Goal: Task Accomplishment & Management: Manage account settings

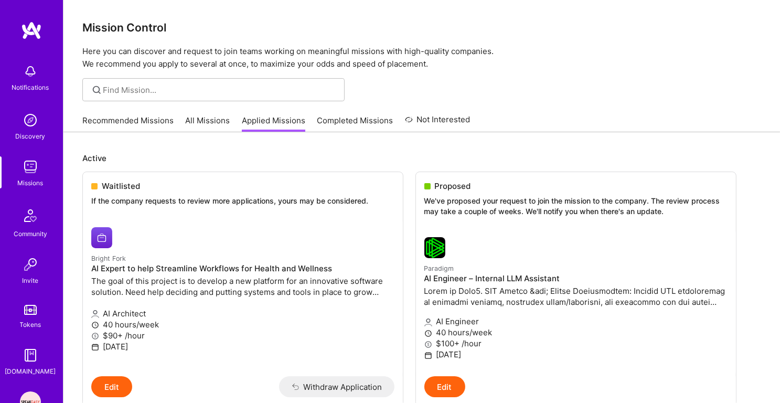
click at [154, 126] on link "Recommended Missions" at bounding box center [127, 123] width 91 height 17
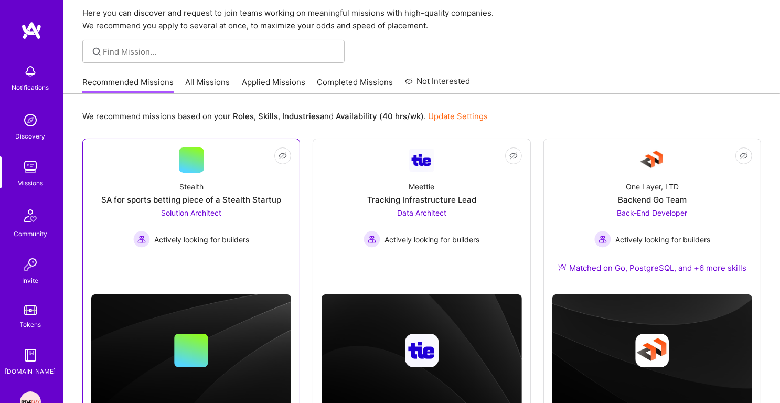
scroll to position [12, 0]
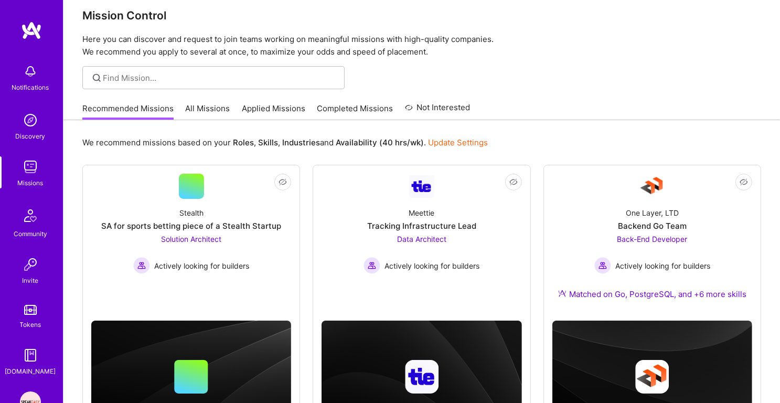
click at [279, 105] on link "Applied Missions" at bounding box center [274, 111] width 64 height 17
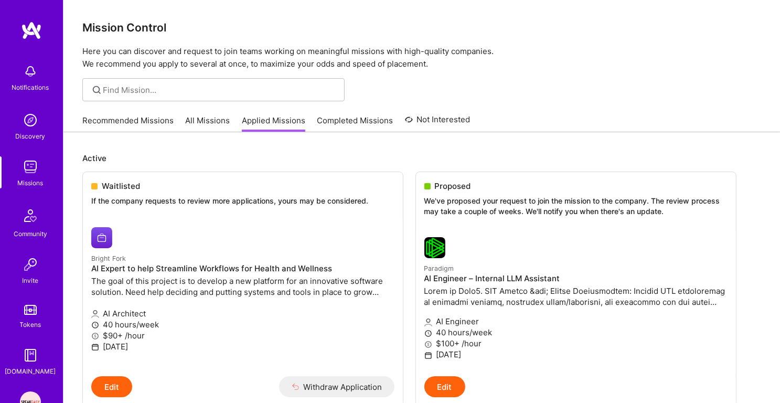
scroll to position [101, 0]
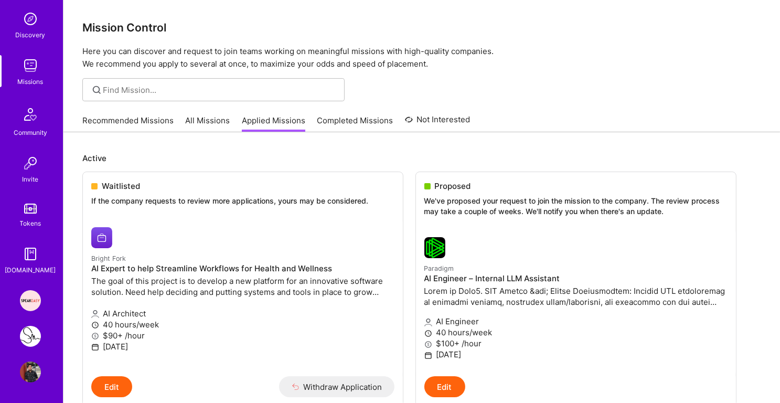
click at [31, 305] on img at bounding box center [30, 300] width 21 height 21
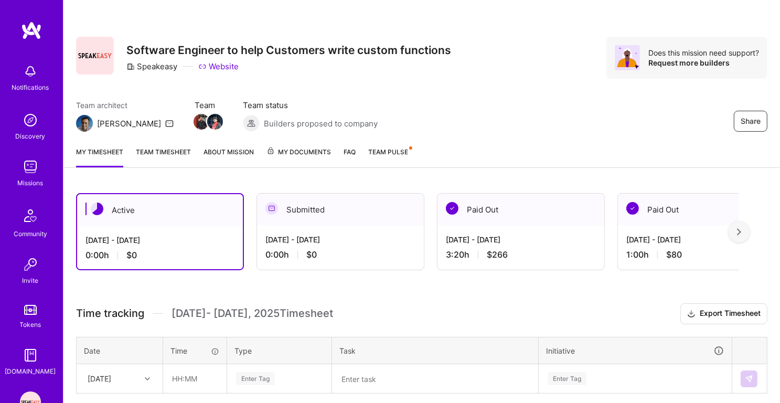
click at [409, 149] on link "Team Pulse" at bounding box center [389, 156] width 43 height 21
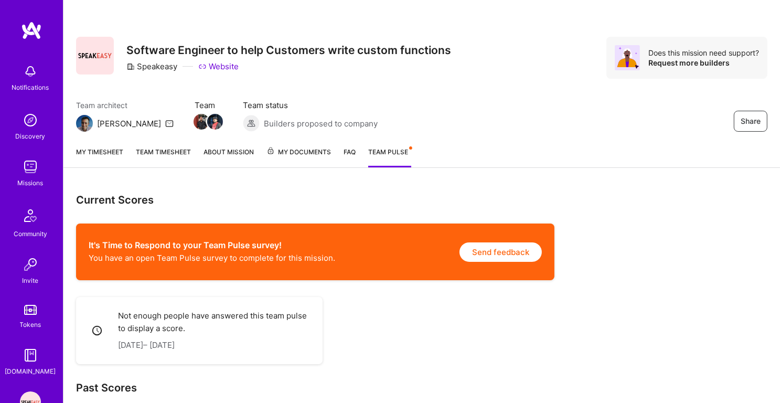
click at [117, 153] on link "My timesheet" at bounding box center [99, 156] width 47 height 21
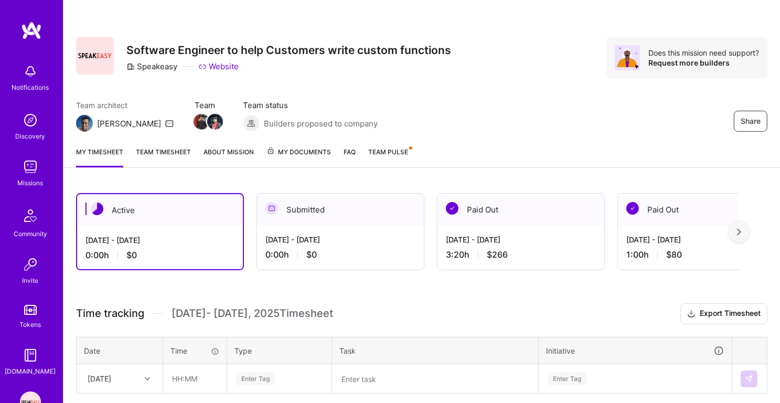
click at [151, 150] on link "Team timesheet" at bounding box center [163, 156] width 55 height 21
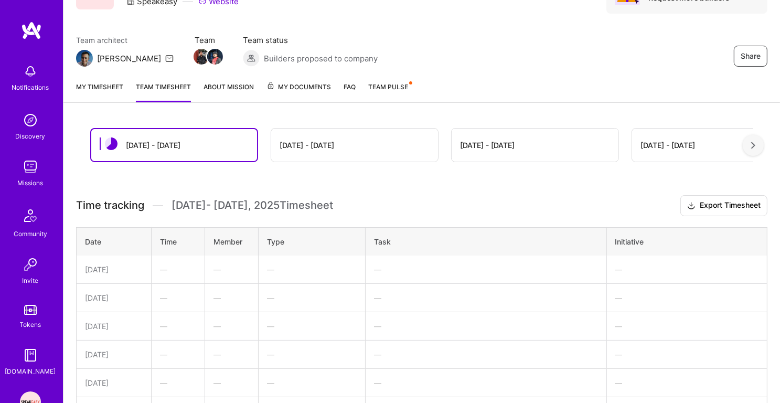
scroll to position [67, 0]
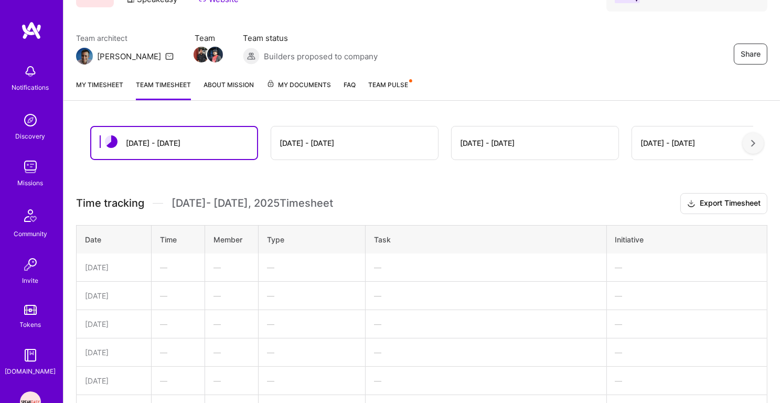
click at [111, 84] on link "My timesheet" at bounding box center [99, 89] width 47 height 21
